Goal: Find specific page/section: Find specific page/section

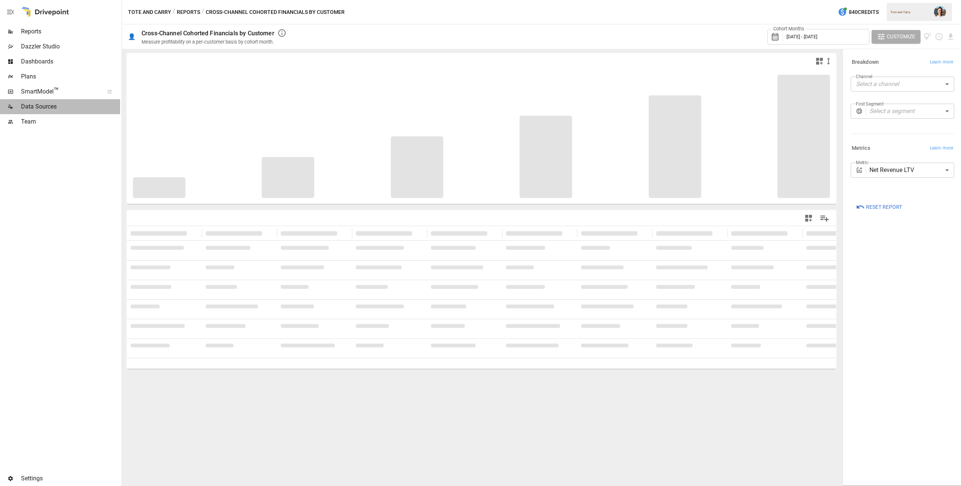
click at [56, 105] on span "Data Sources" at bounding box center [70, 106] width 99 height 9
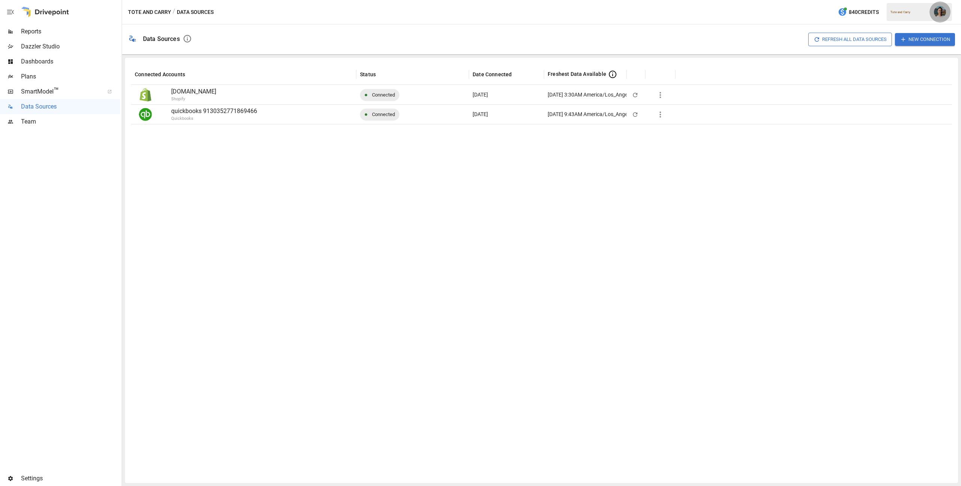
click at [943, 12] on img "" at bounding box center [940, 12] width 12 height 12
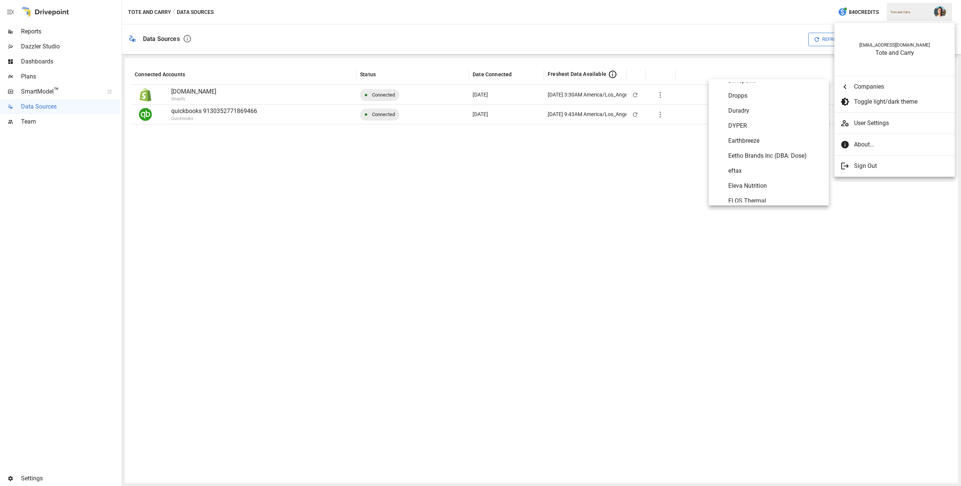
scroll to position [1148, 0]
click at [784, 159] on span "Eetho Brands Inc (DBA: Dose)" at bounding box center [775, 157] width 95 height 9
